Goal: Task Accomplishment & Management: Manage account settings

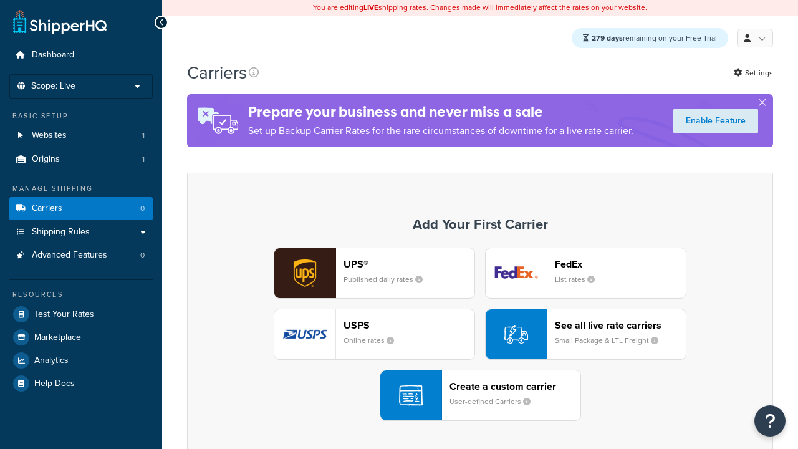
click at [480, 335] on div "UPS® Published daily rates FedEx List rates USPS Online rates See all live rate…" at bounding box center [480, 333] width 560 height 173
click at [480, 396] on div "Create a custom carrier User-defined Carriers" at bounding box center [514, 395] width 131 height 30
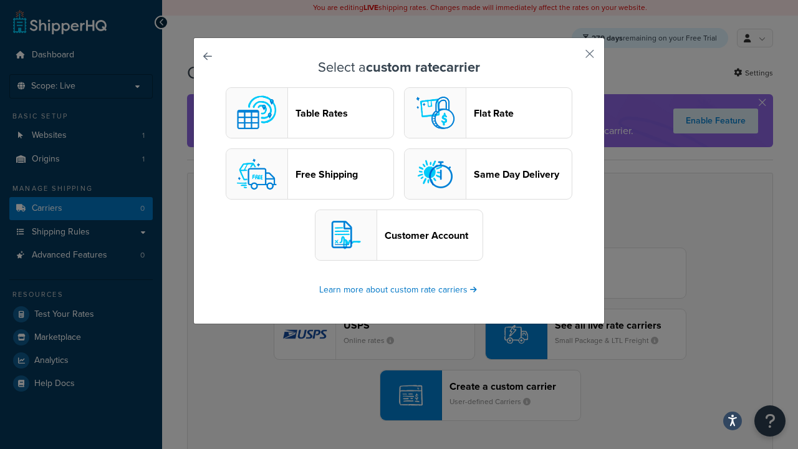
click at [310, 113] on header "Table Rates" at bounding box center [344, 113] width 98 height 12
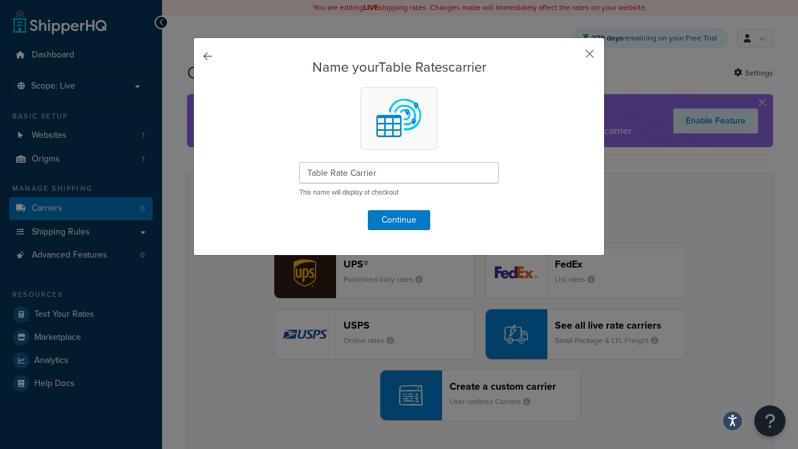
click at [571, 58] on button "button" at bounding box center [571, 58] width 3 height 3
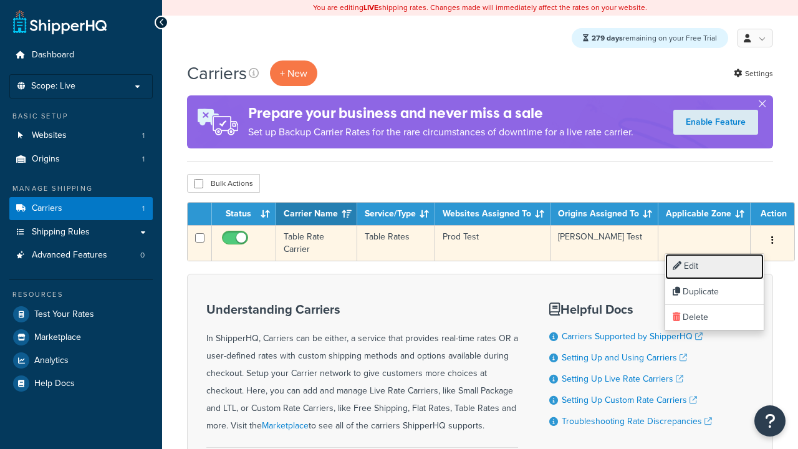
click at [714, 266] on link "Edit" at bounding box center [714, 267] width 98 height 26
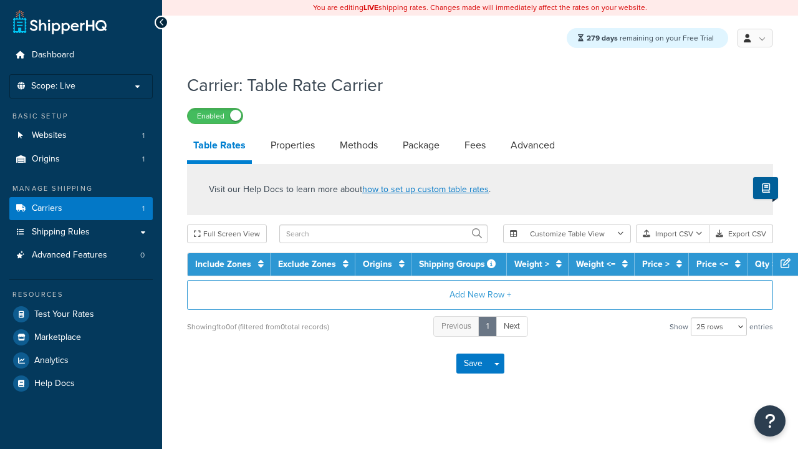
select select "25"
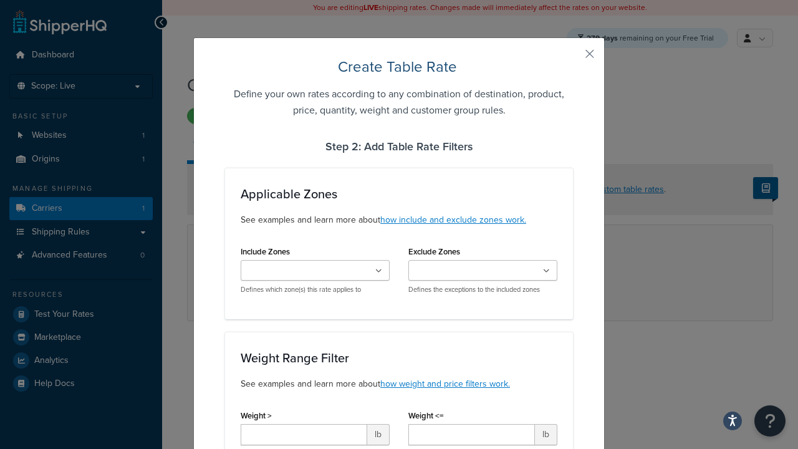
scroll to position [804, 0]
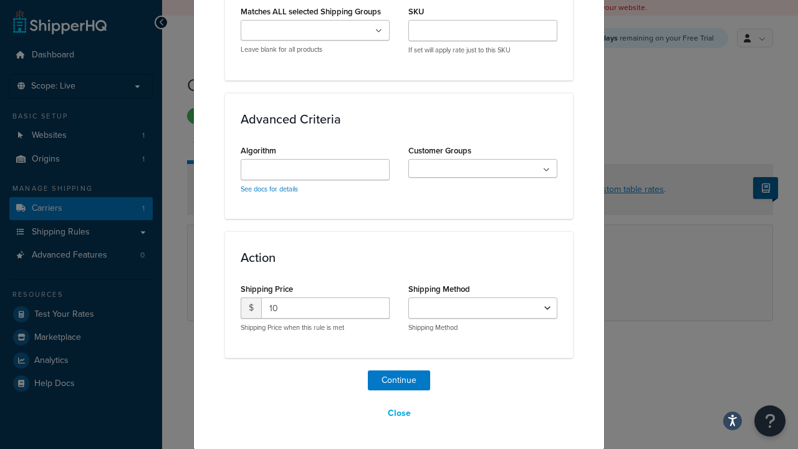
select select "25"
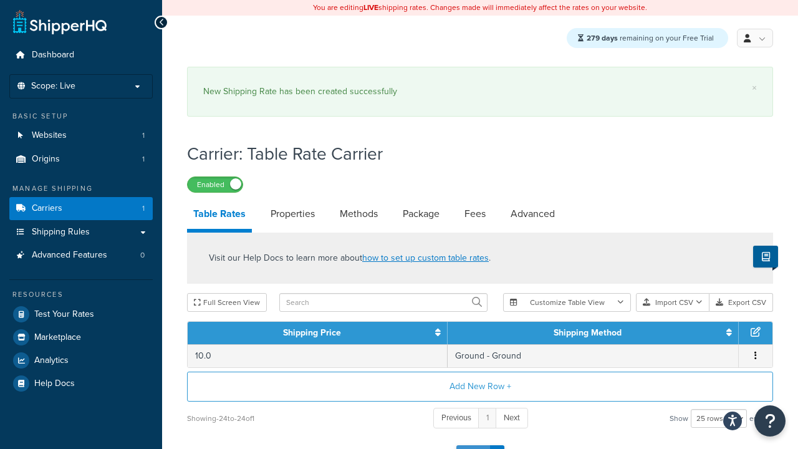
click at [472, 445] on button "Save" at bounding box center [473, 455] width 34 height 20
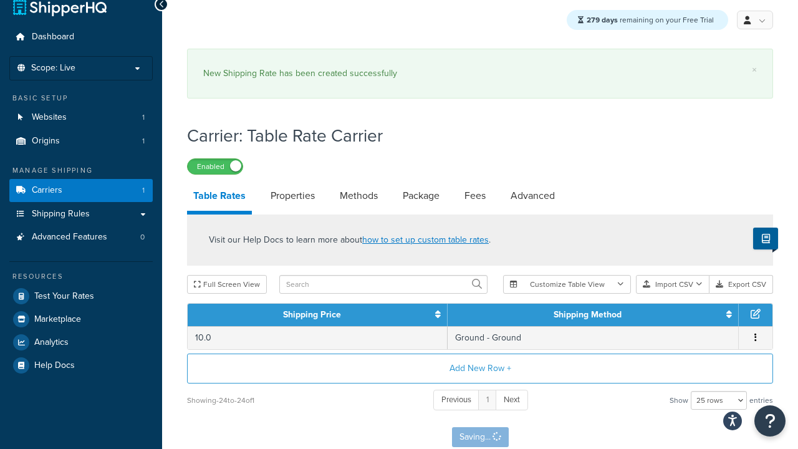
scroll to position [0, 0]
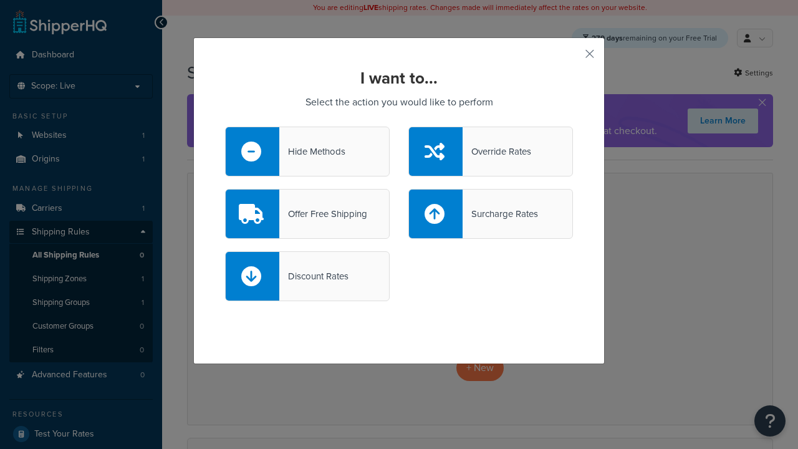
click at [307, 214] on div "Offer Free Shipping" at bounding box center [323, 213] width 88 height 17
click at [0, 0] on input "Offer Free Shipping" at bounding box center [0, 0] width 0 height 0
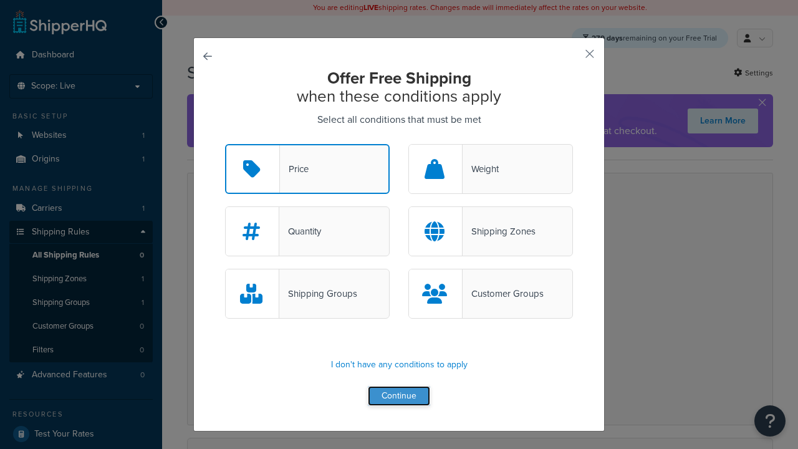
click at [399, 396] on button "Continue" at bounding box center [399, 396] width 62 height 20
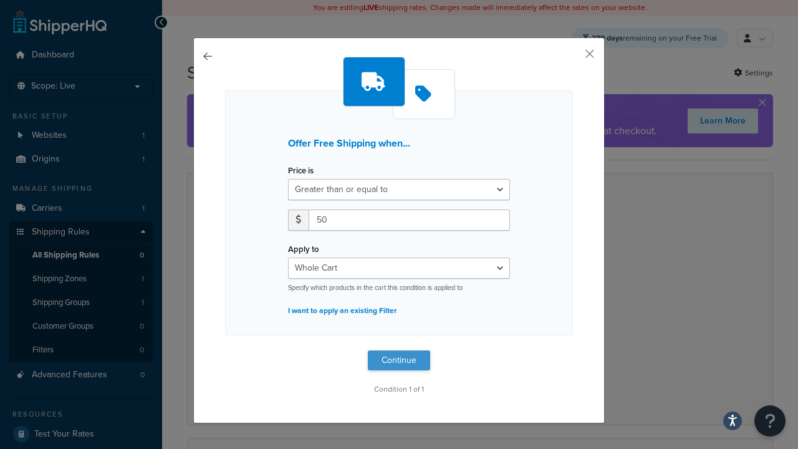
type input "50"
click at [399, 360] on button "Continue" at bounding box center [399, 360] width 62 height 20
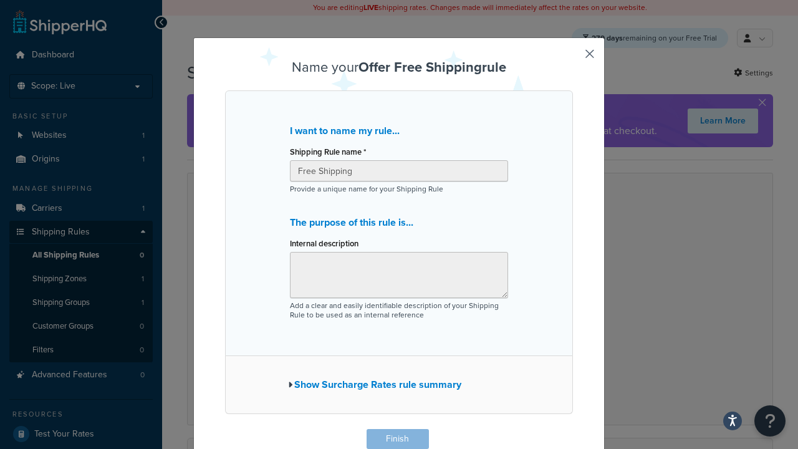
scroll to position [1, 0]
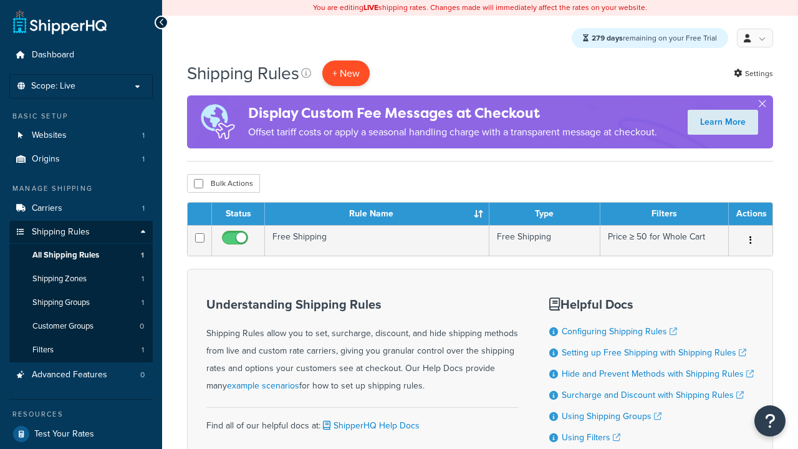
click at [347, 74] on p "+ New" at bounding box center [345, 73] width 47 height 26
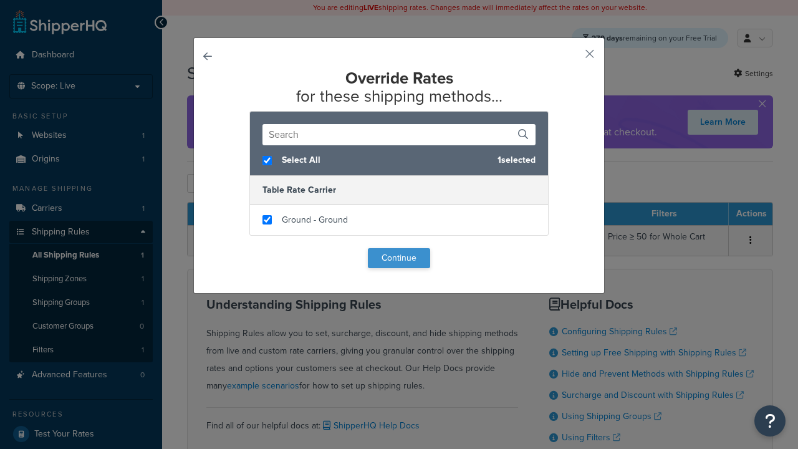
click at [399, 258] on button "Continue" at bounding box center [399, 258] width 62 height 20
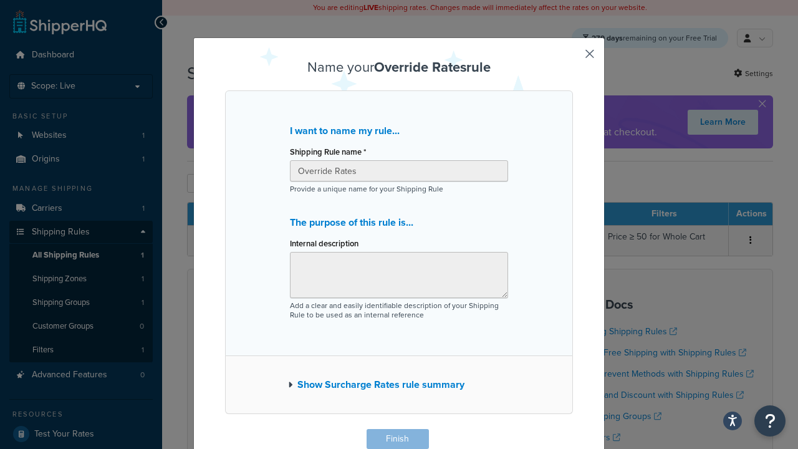
scroll to position [1, 0]
